Goal: Information Seeking & Learning: Learn about a topic

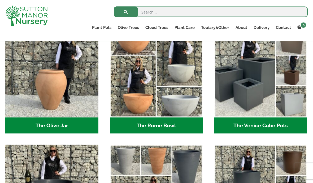
scroll to position [525, 0]
click at [245, 90] on img "Visit product category The Venice Cube Pots" at bounding box center [261, 70] width 93 height 93
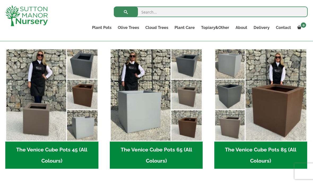
scroll to position [133, 0]
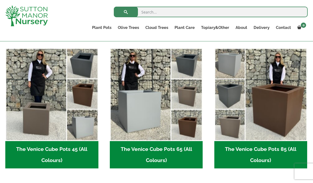
click at [40, 103] on img "Visit product category The Venice Cube Pots 45 (All Colours)" at bounding box center [51, 94] width 93 height 93
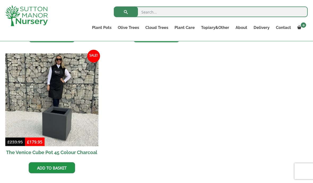
scroll to position [262, 0]
click at [46, 102] on img at bounding box center [51, 99] width 93 height 93
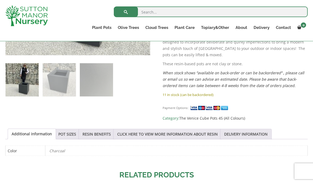
scroll to position [269, 0]
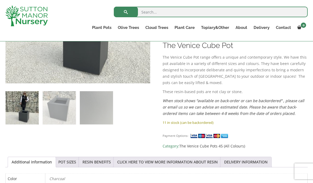
click at [70, 157] on link "POT SIZES" at bounding box center [67, 162] width 18 height 10
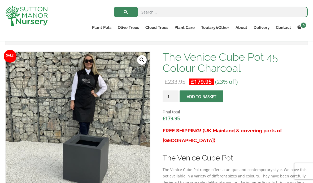
scroll to position [127, 0]
